Goal: Task Accomplishment & Management: Manage account settings

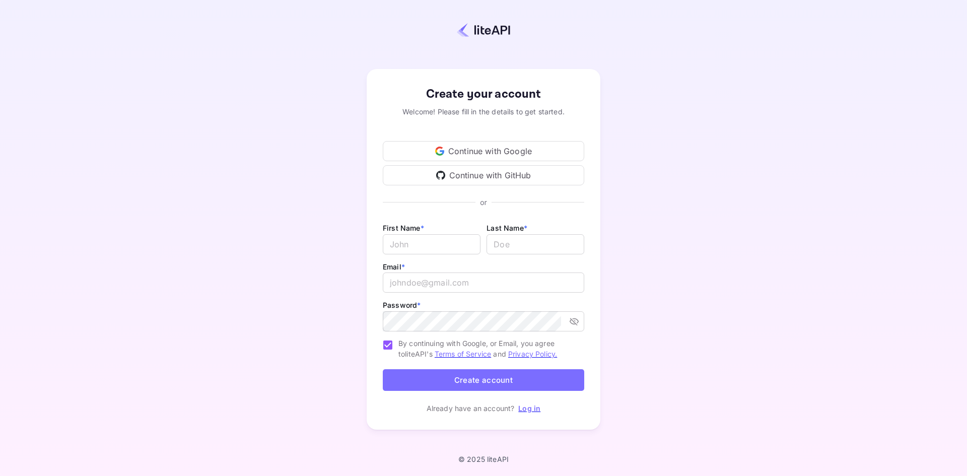
click at [512, 152] on div "Continue with Google" at bounding box center [483, 151] width 201 height 20
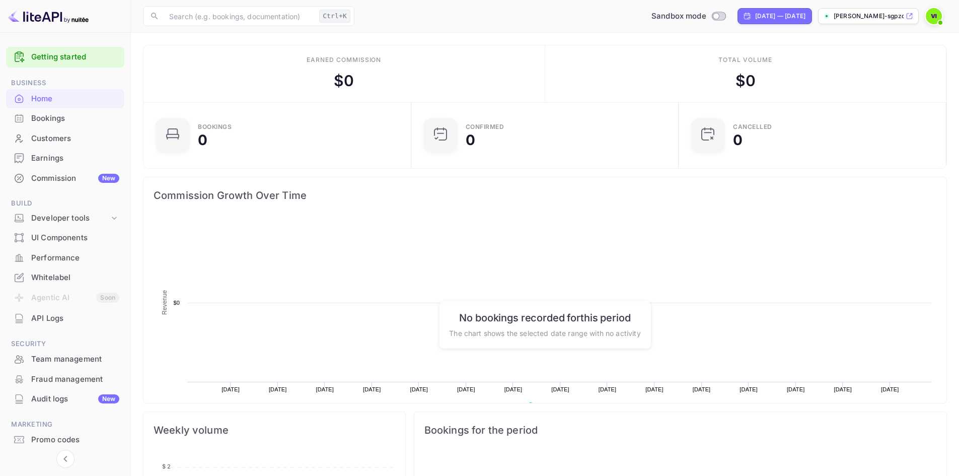
scroll to position [156, 254]
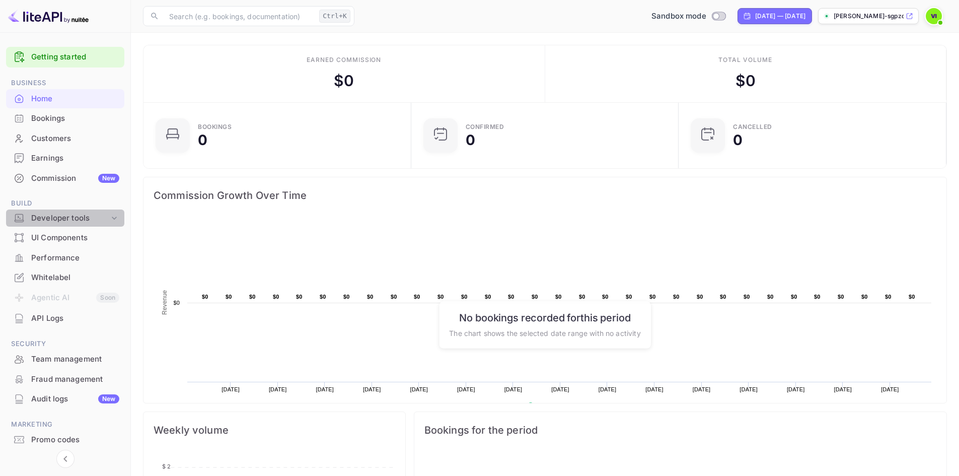
click at [111, 216] on icon at bounding box center [114, 218] width 10 height 10
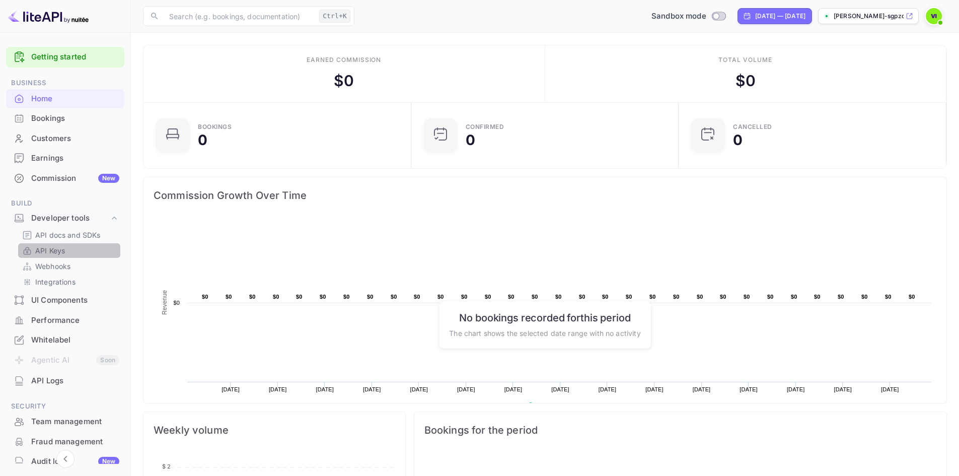
click at [75, 254] on link "API Keys" at bounding box center [69, 250] width 94 height 11
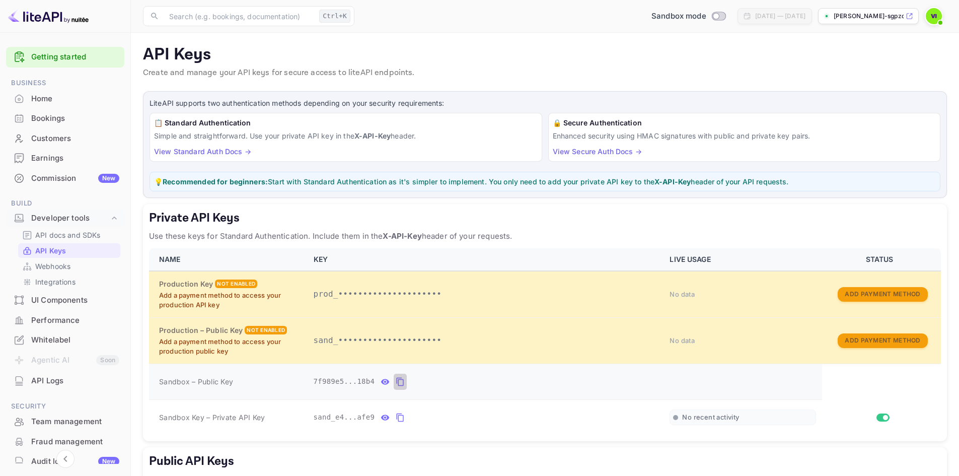
click at [396, 382] on icon "private api keys table" at bounding box center [400, 382] width 9 height 12
click at [143, 394] on div "Private API Keys Use these keys for Standard Authentication. Include them in th…" at bounding box center [545, 322] width 804 height 237
click at [397, 415] on icon "private api keys table" at bounding box center [400, 417] width 7 height 9
